Goal: Communication & Community: Answer question/provide support

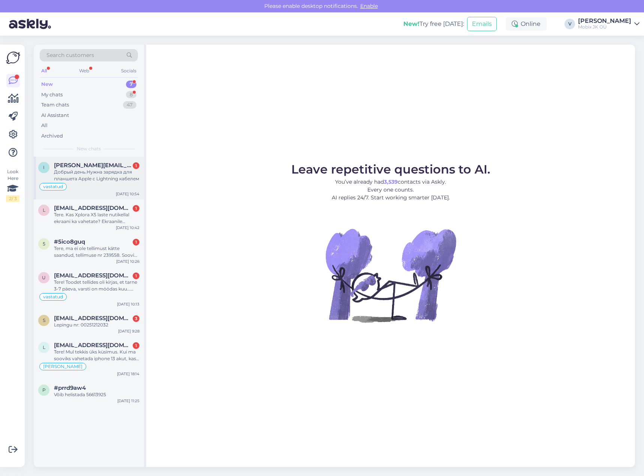
click at [106, 170] on div "Добрый день.Нужна зарядка для планшета Apple с Lightning кабелем" at bounding box center [96, 175] width 85 height 13
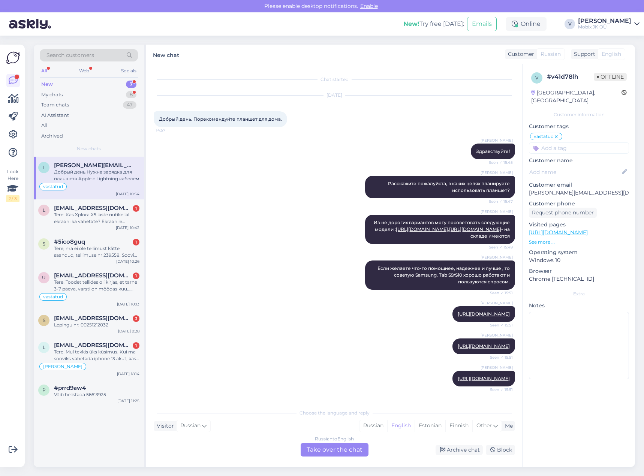
scroll to position [470, 0]
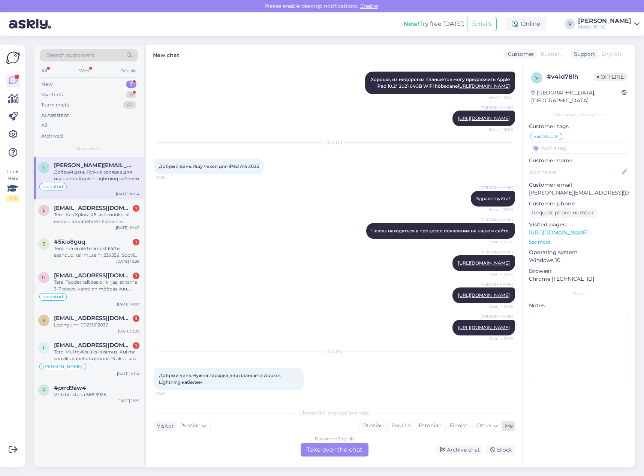
click at [374, 425] on div "Russian" at bounding box center [373, 425] width 28 height 11
click at [349, 450] on div "Russian to Russian Take over the chat" at bounding box center [335, 449] width 68 height 13
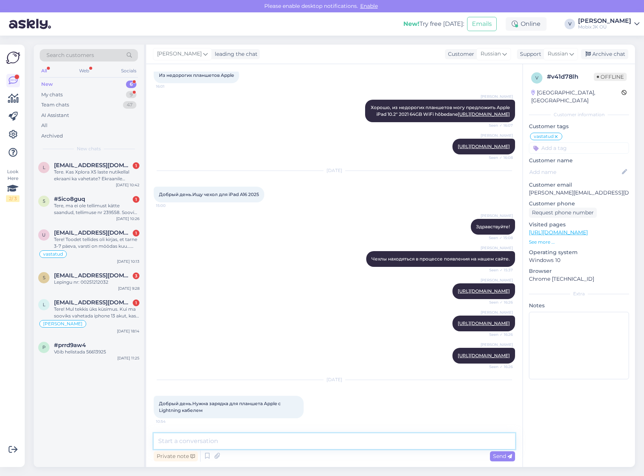
click at [347, 447] on textarea at bounding box center [334, 441] width 361 height 16
click at [338, 443] on textarea at bounding box center [334, 441] width 361 height 16
type textarea "Щ"
paste textarea "[URL][DOMAIN_NAME]"
type textarea "Здравствуйте! По данной ссылке Вы найдете весь выбор на кабели Lightning to USB…"
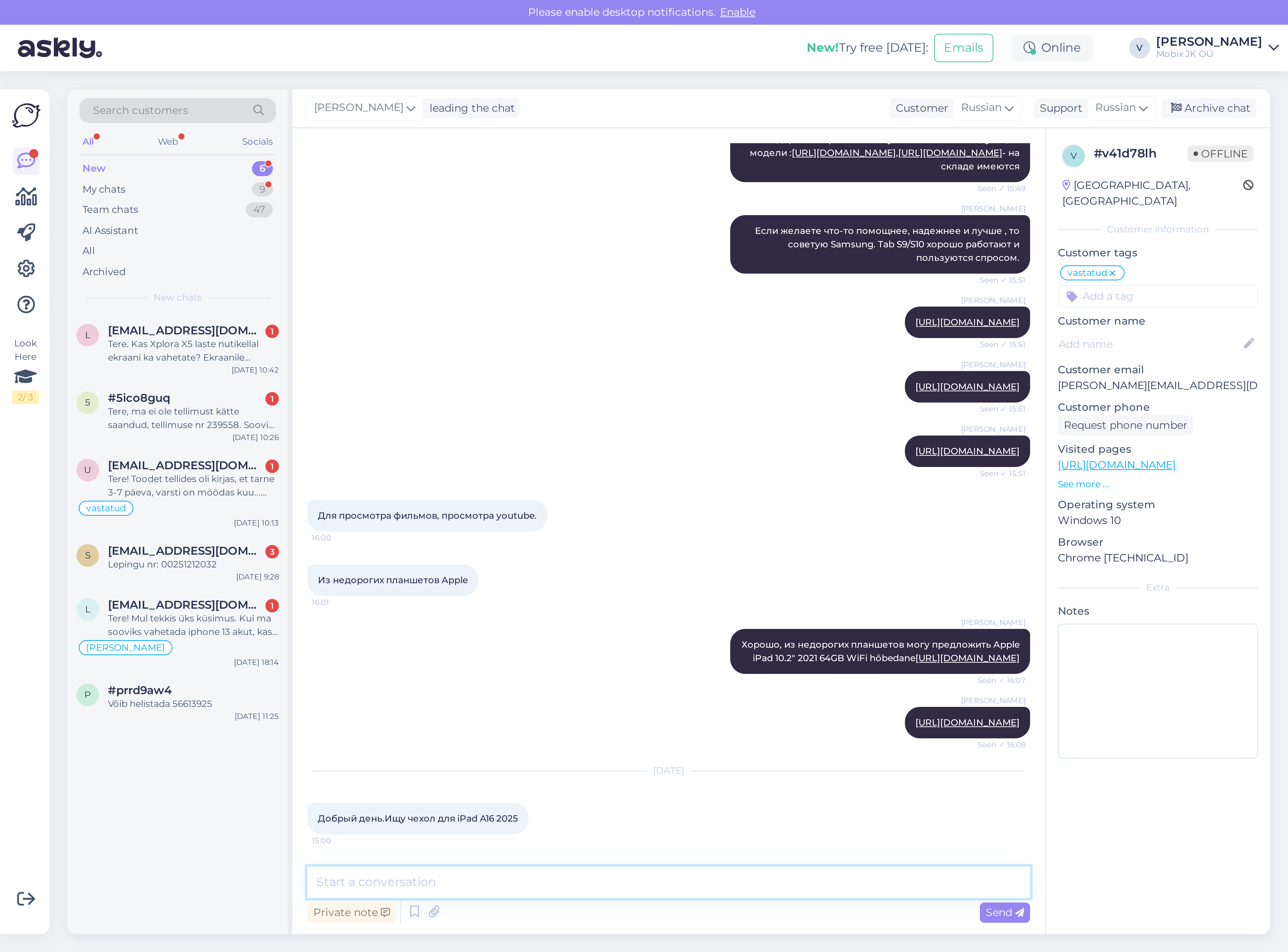
scroll to position [244, 0]
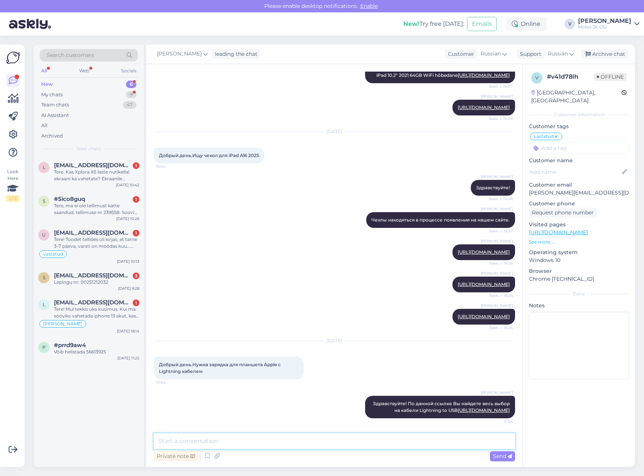
click at [393, 443] on textarea at bounding box center [334, 441] width 361 height 16
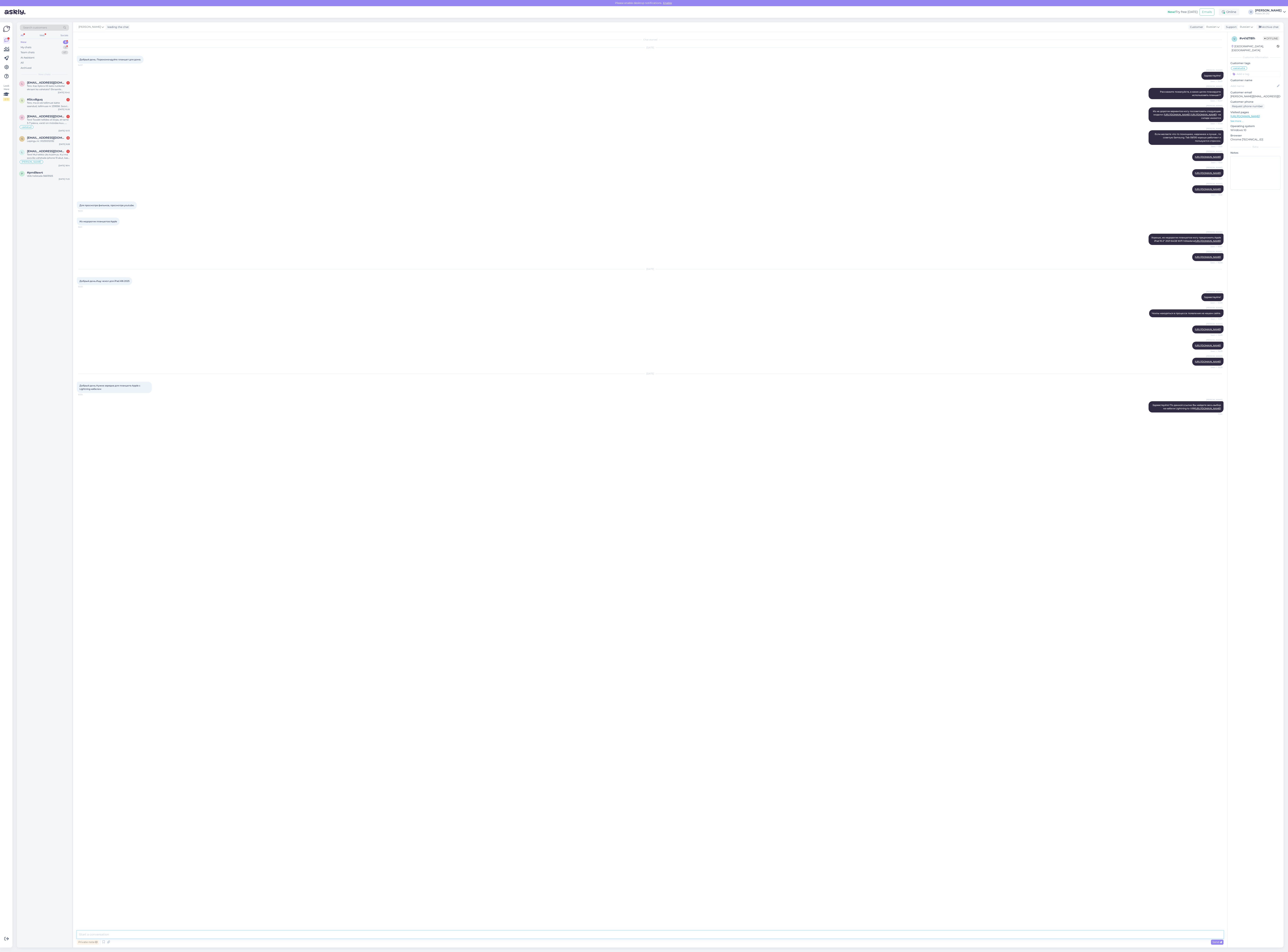
paste textarea "[URL][DOMAIN_NAME]"
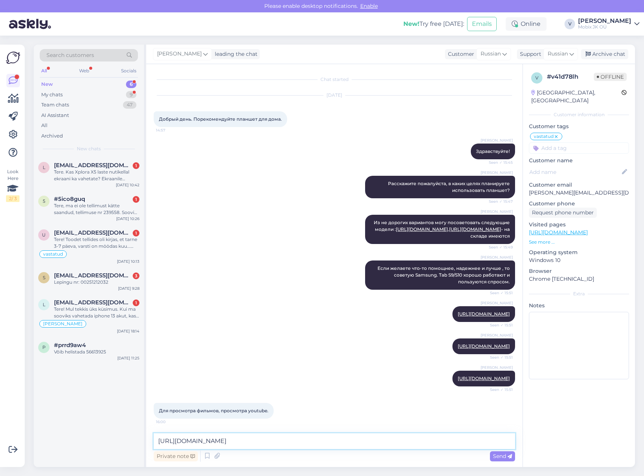
click at [354, 441] on textarea "[URL][DOMAIN_NAME]" at bounding box center [334, 441] width 361 height 16
type textarea "[URL][DOMAIN_NAME] - Lightning to USB-C"
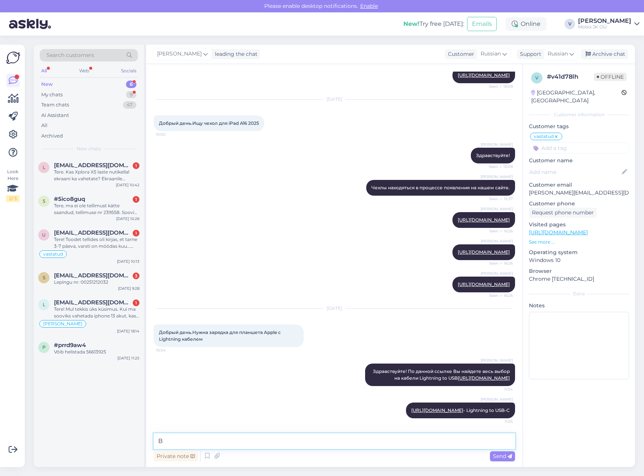
type textarea "В"
